Goal: Task Accomplishment & Management: Complete application form

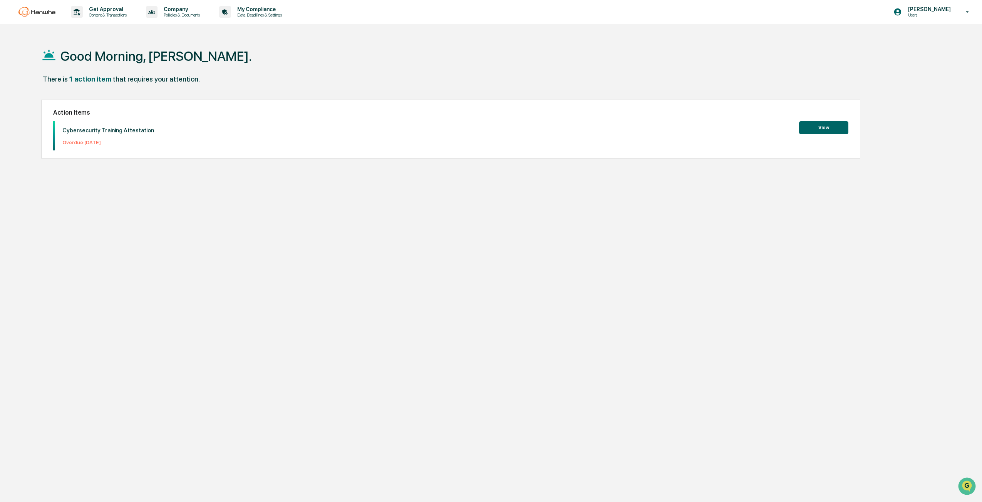
click at [824, 123] on button "View" at bounding box center [823, 127] width 49 height 13
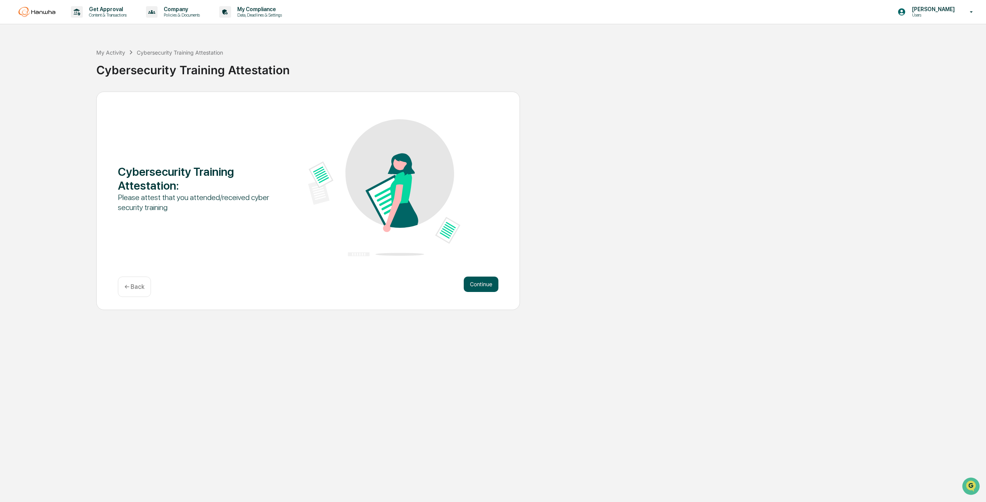
click at [475, 291] on button "Continue" at bounding box center [481, 284] width 35 height 15
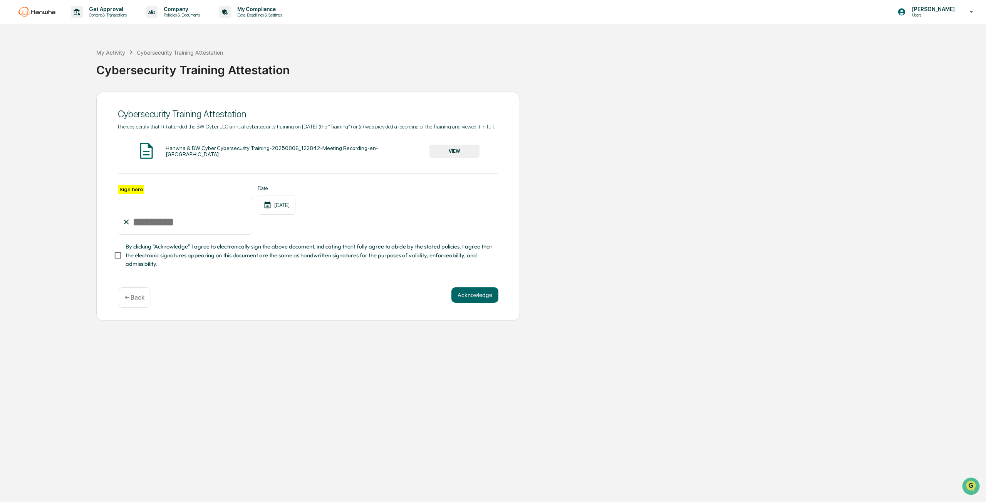
click at [463, 149] on div "Hanwha & BW Cyber Cybersecurity Training-20250806_122842-Meeting Recording-en-U…" at bounding box center [308, 151] width 380 height 20
click at [457, 157] on button "VIEW" at bounding box center [454, 151] width 50 height 13
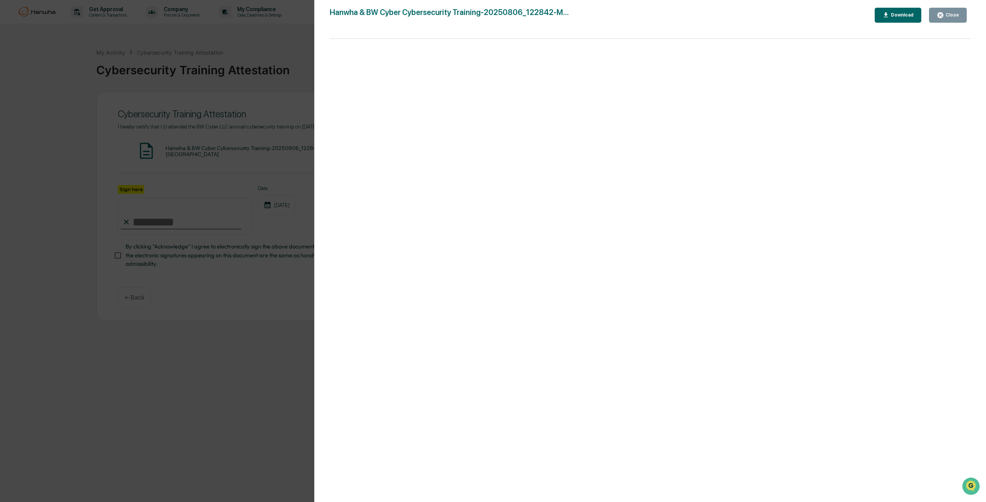
click at [949, 20] on button "Close" at bounding box center [948, 15] width 38 height 15
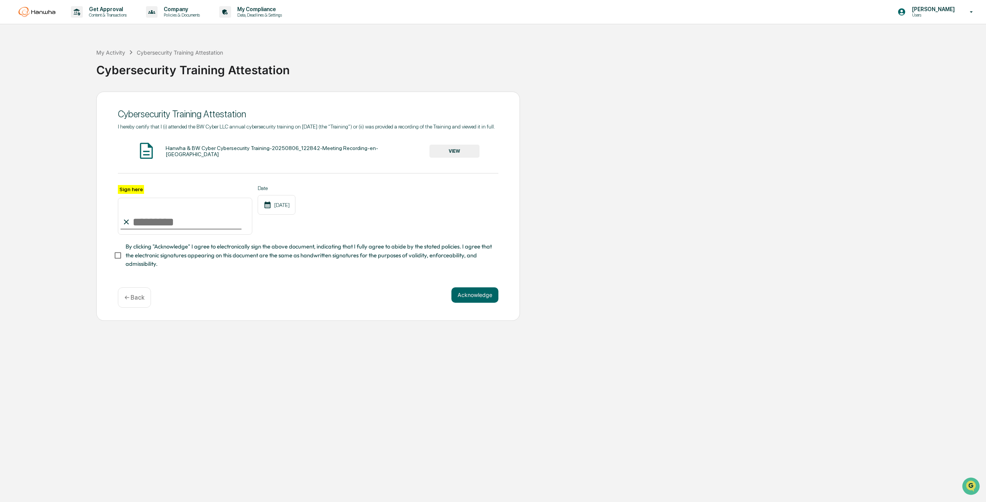
click at [160, 226] on input "Sign here" at bounding box center [185, 216] width 134 height 37
type input "**********"
click at [196, 267] on span "By clicking "Acknowledge" I agree to electronically sign the above document, in…" at bounding box center [309, 256] width 367 height 26
click at [465, 303] on button "Acknowledge" at bounding box center [474, 295] width 47 height 15
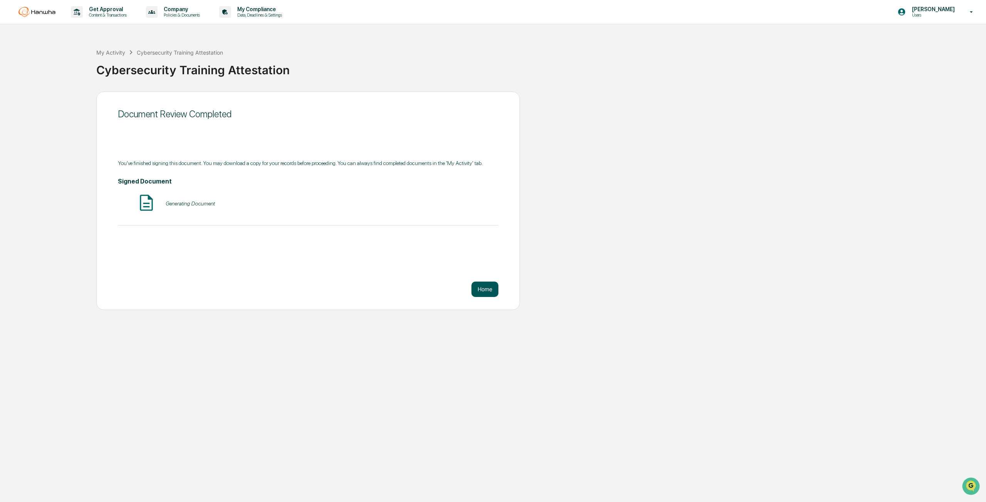
click at [494, 290] on button "Home" at bounding box center [484, 289] width 27 height 15
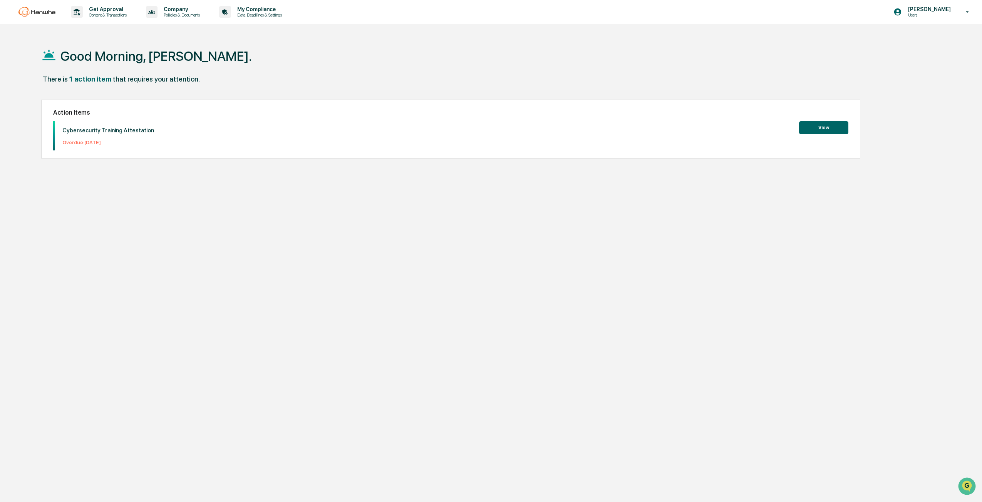
click at [846, 132] on div "Action Items Cybersecurity Training Attestation Overdue: [DATE] View" at bounding box center [450, 129] width 819 height 59
click at [842, 131] on button "View" at bounding box center [823, 127] width 49 height 13
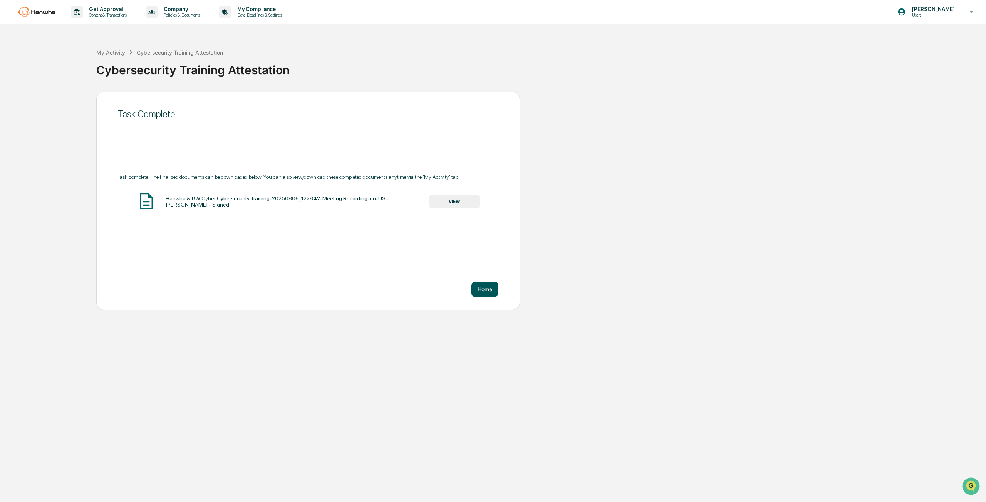
click at [484, 291] on button "Home" at bounding box center [484, 289] width 27 height 15
